Goal: Navigation & Orientation: Find specific page/section

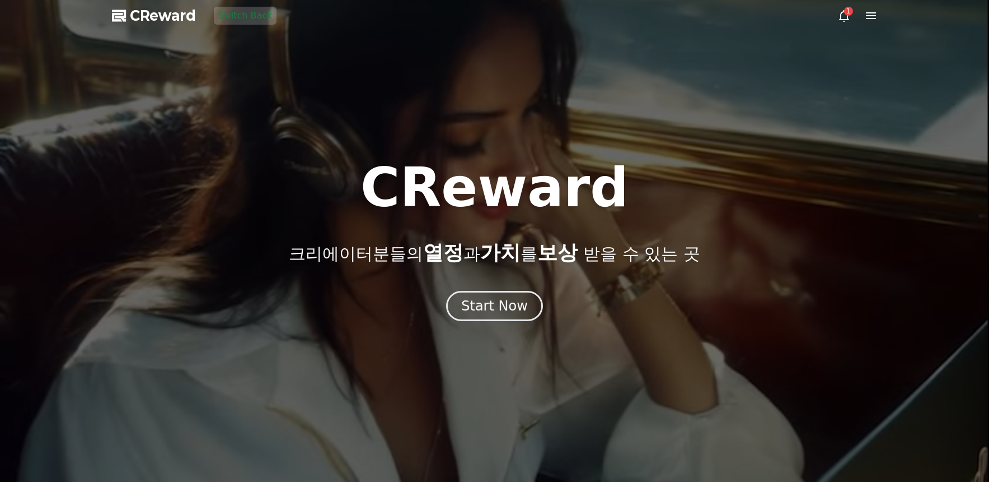
click at [873, 20] on icon at bounding box center [871, 15] width 13 height 13
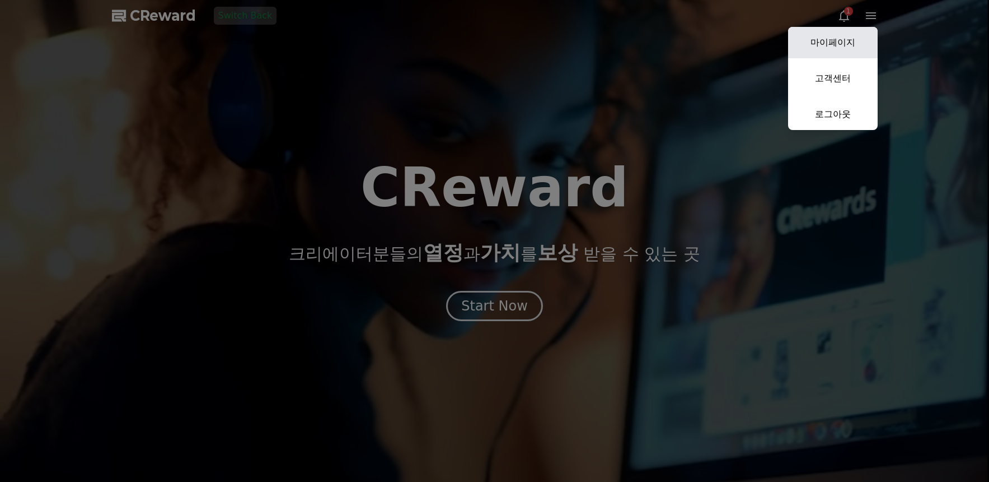
click at [858, 44] on link "마이페이지" at bounding box center [833, 42] width 90 height 31
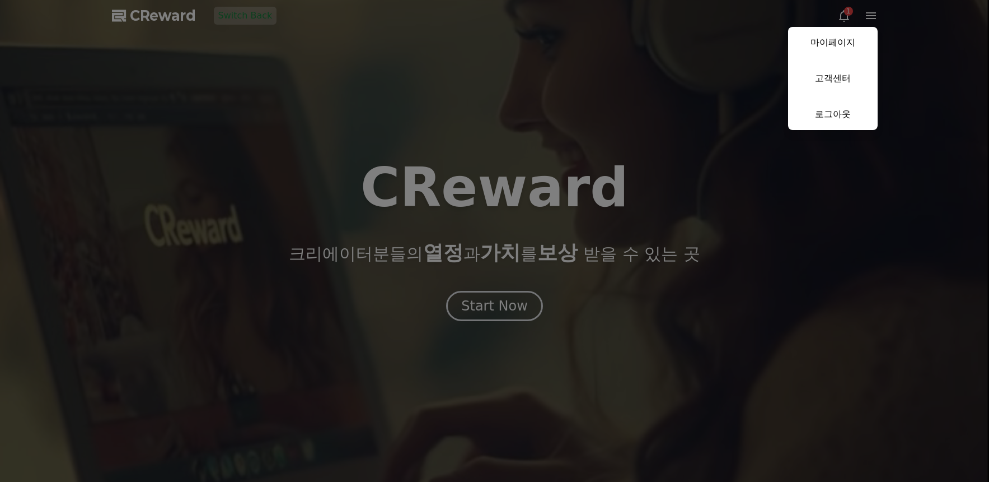
select select "**********"
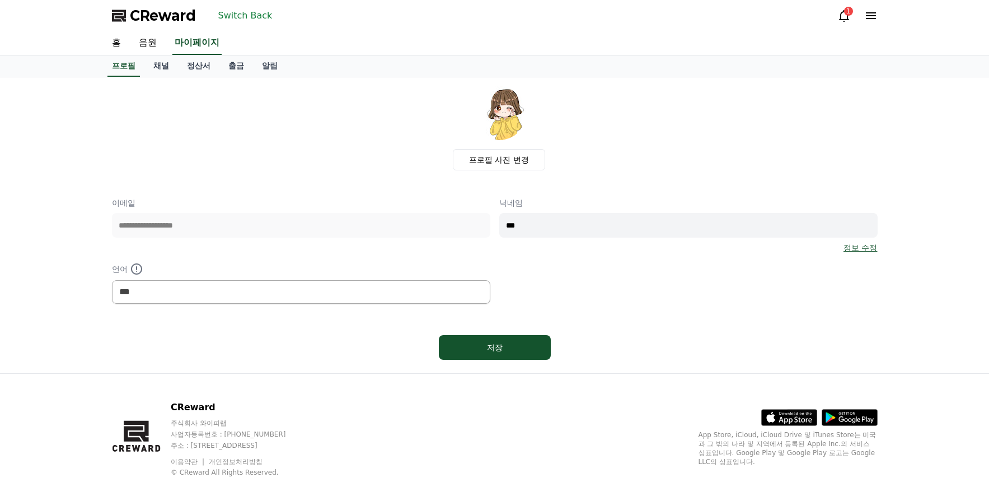
click at [372, 134] on div "프로필 사진 변경" at bounding box center [499, 128] width 757 height 84
click at [225, 143] on div "프로필 사진 변경" at bounding box center [499, 128] width 757 height 84
click at [170, 64] on link "채널" at bounding box center [161, 65] width 34 height 21
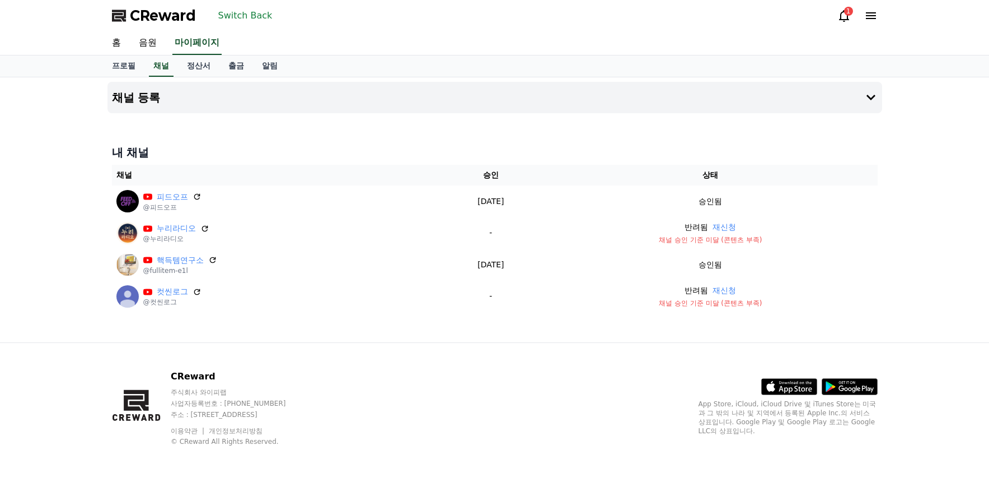
click at [236, 127] on div "채널 등록 내 채널 채널 승인 상태 피드오프 @피드오프 2025-08-28 08-28 승인됨 누리라디오 @누리라디오 - 반려됨 재신청 채널 승…" at bounding box center [495, 209] width 784 height 265
click at [298, 324] on div "채널 등록 내 채널 채널 승인 상태 피드오프 @피드오프 2025-08-28 08-28 승인됨 누리라디오 @누리라디오 - 반려됨 재신청 채널 승…" at bounding box center [495, 209] width 784 height 265
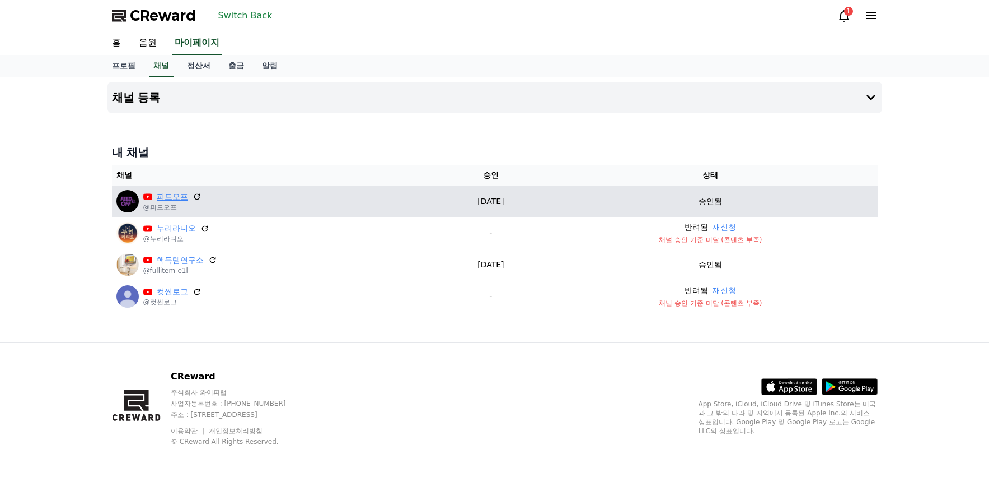
click at [162, 195] on link "피드오프" at bounding box center [172, 197] width 31 height 12
click at [132, 203] on img at bounding box center [127, 201] width 22 height 22
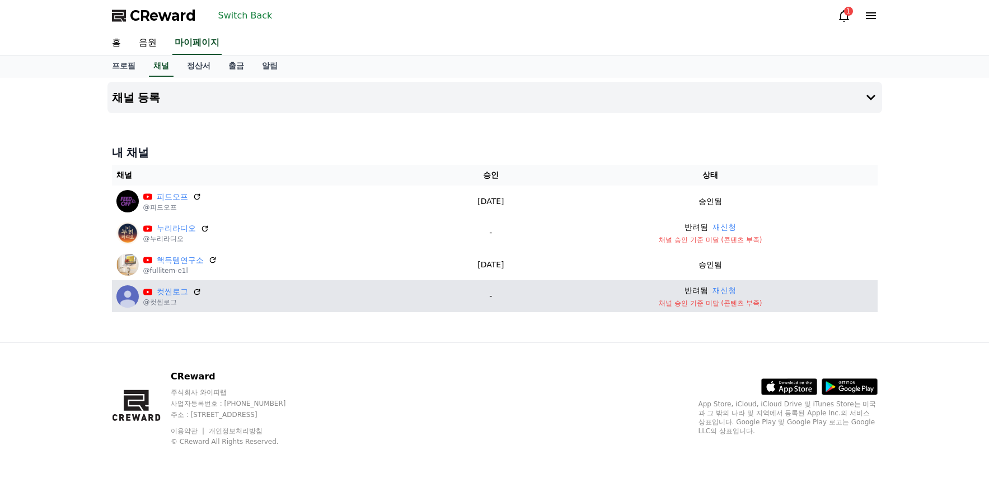
drag, startPoint x: 489, startPoint y: 349, endPoint x: 203, endPoint y: 283, distance: 293.3
click at [489, 349] on div "CReward 주식회사 와이피랩 사업자등록번호 : 655-81-03655 주소 : 경기도 김포시 양촌읍 양곡로 495, 3층 305-비이16호…" at bounding box center [495, 412] width 784 height 139
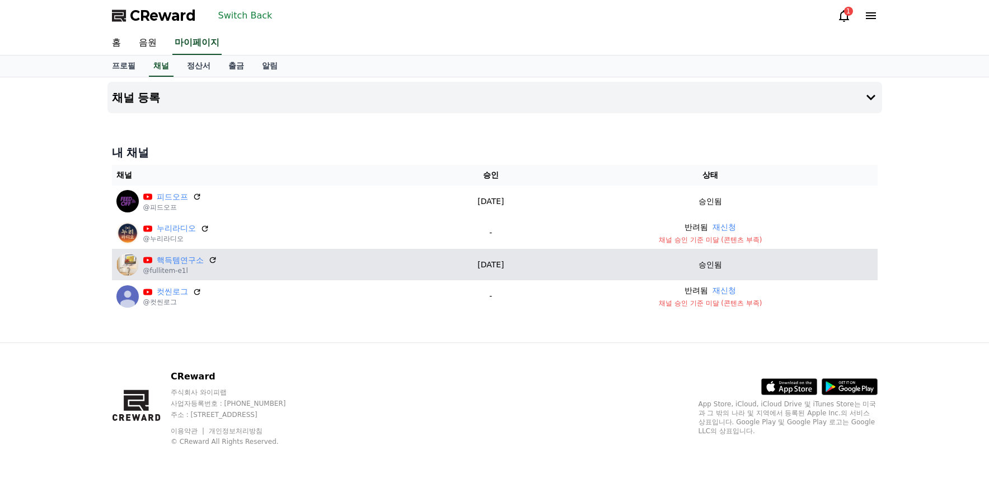
drag, startPoint x: 294, startPoint y: 354, endPoint x: 221, endPoint y: 263, distance: 117.2
click at [285, 346] on div "CReward 주식회사 와이피랩 사업자등록번호 : 655-81-03655 주소 : 경기도 김포시 양촌읍 양곡로 495, 3층 305-비이16호…" at bounding box center [495, 412] width 784 height 139
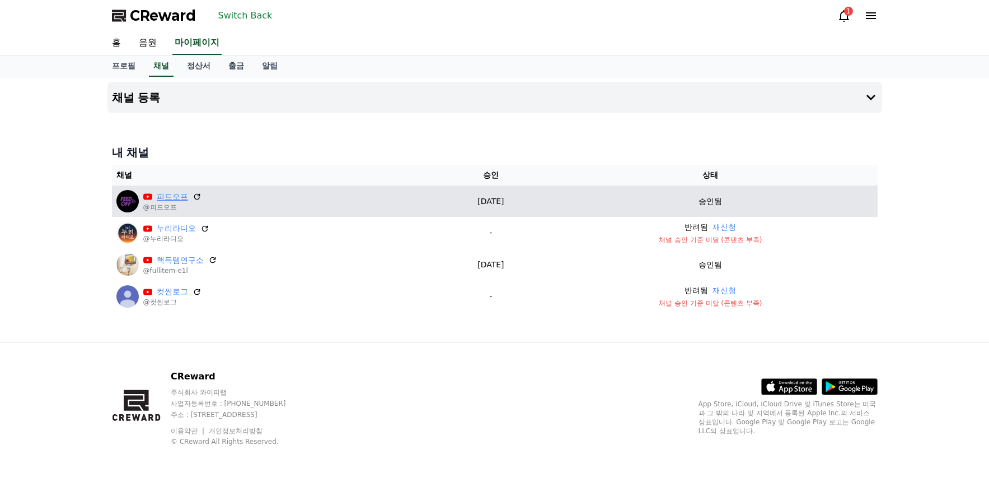
click at [160, 194] on link "피드오프" at bounding box center [172, 197] width 31 height 12
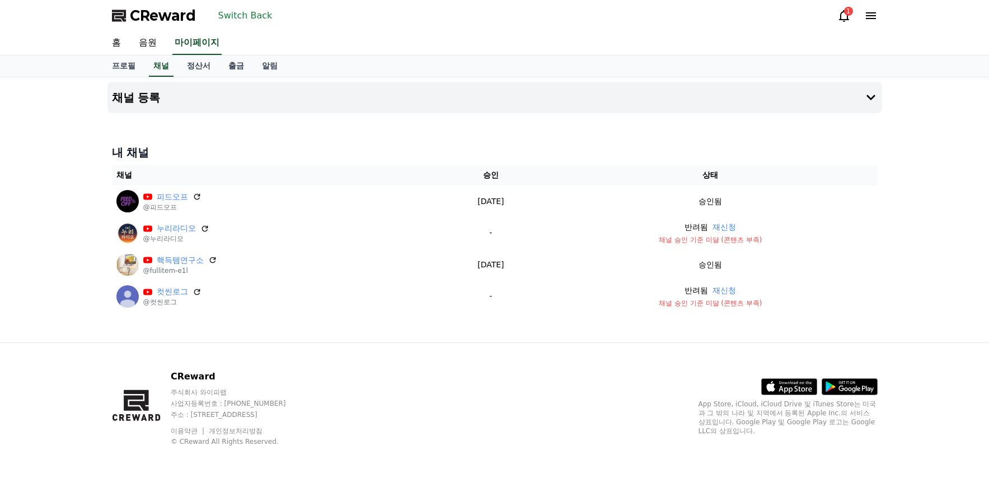
click at [665, 25] on div "CReward Switch Back 1" at bounding box center [495, 15] width 784 height 31
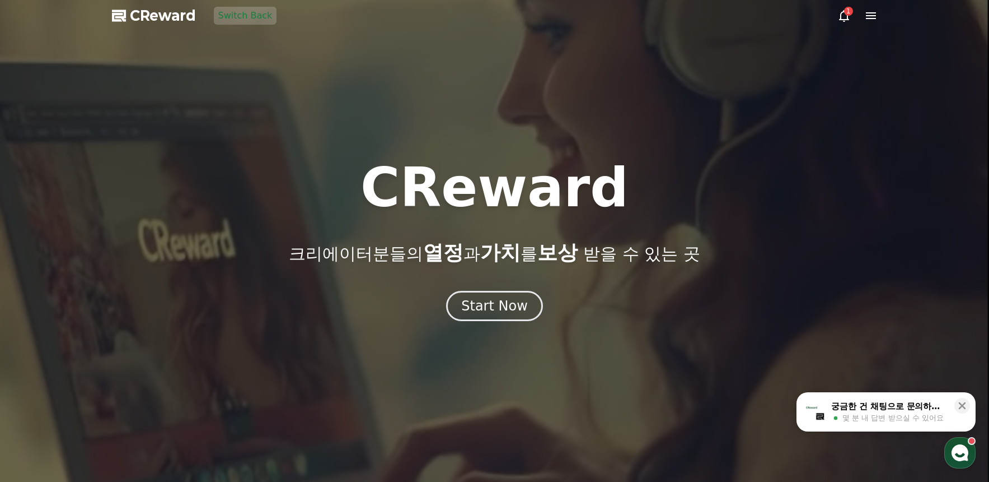
click at [216, 18] on button "Switch Back" at bounding box center [245, 16] width 63 height 18
